Goal: Information Seeking & Learning: Find specific fact

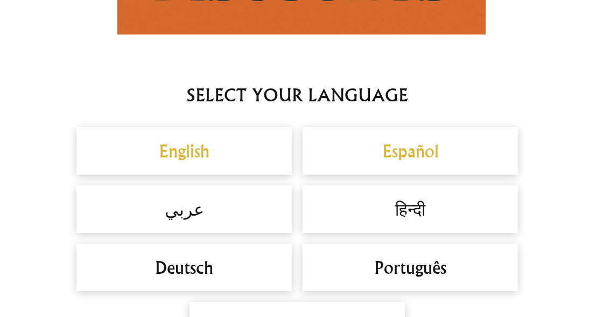
scroll to position [850, 0]
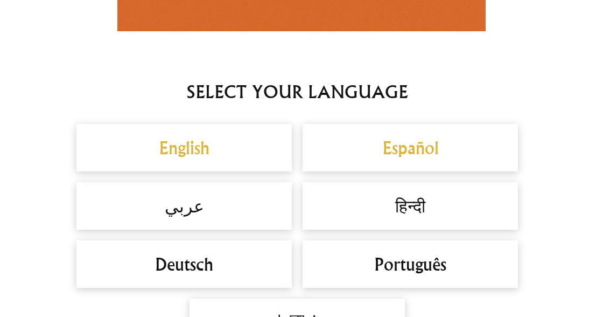
click at [235, 146] on h2 "English" at bounding box center [184, 148] width 194 height 26
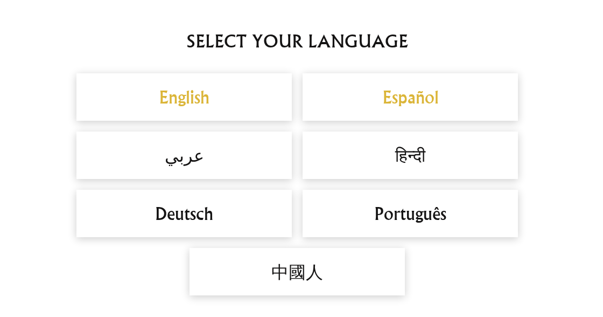
scroll to position [956, 0]
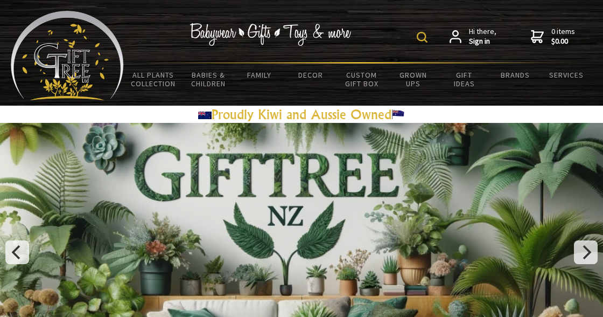
click at [423, 37] on img at bounding box center [422, 37] width 11 height 11
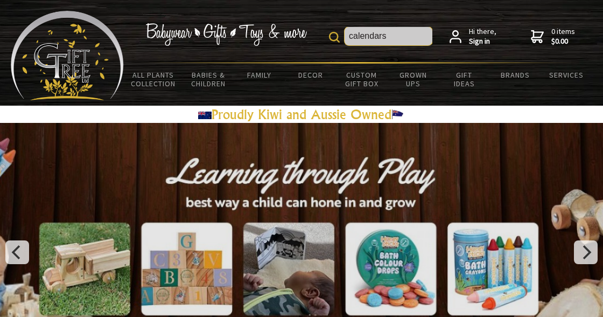
type input "calendars"
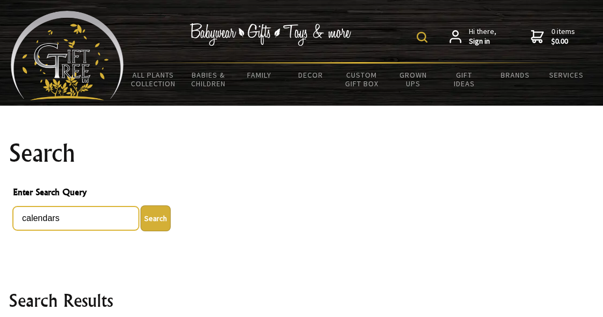
click at [74, 218] on input "calendars" at bounding box center [76, 218] width 126 height 24
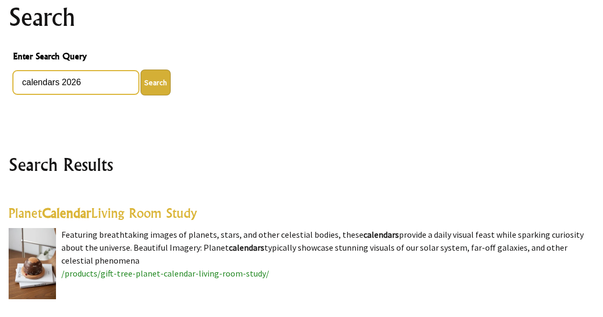
type input "calendars 2026"
click at [150, 94] on button "Search" at bounding box center [156, 82] width 30 height 26
click at [154, 83] on button "Search" at bounding box center [156, 82] width 30 height 26
